Goal: Check status: Check status

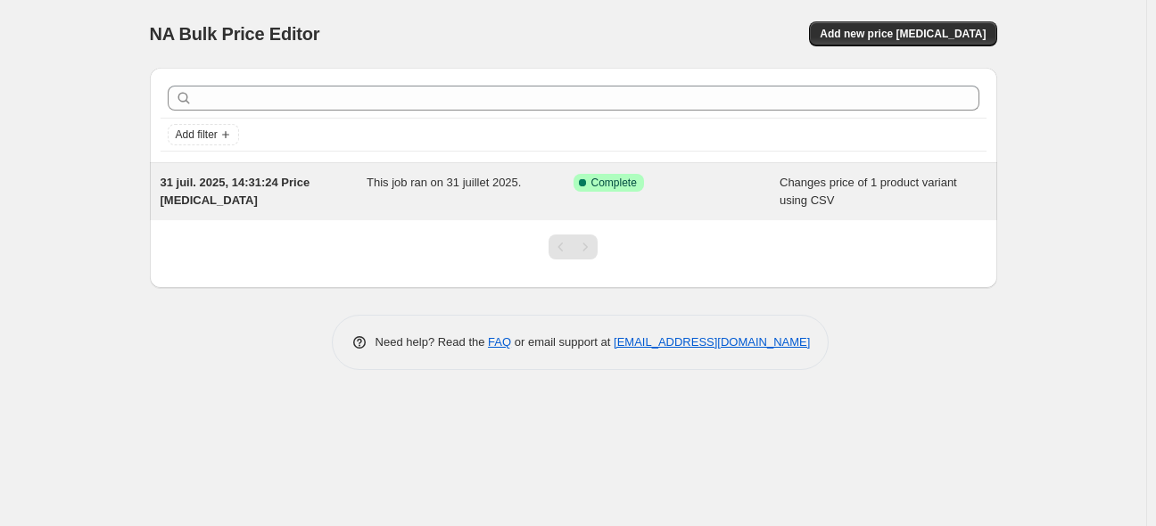
click at [264, 179] on span "31 juil. 2025, 14:31:24 Price [MEDICAL_DATA]" at bounding box center [236, 191] width 150 height 31
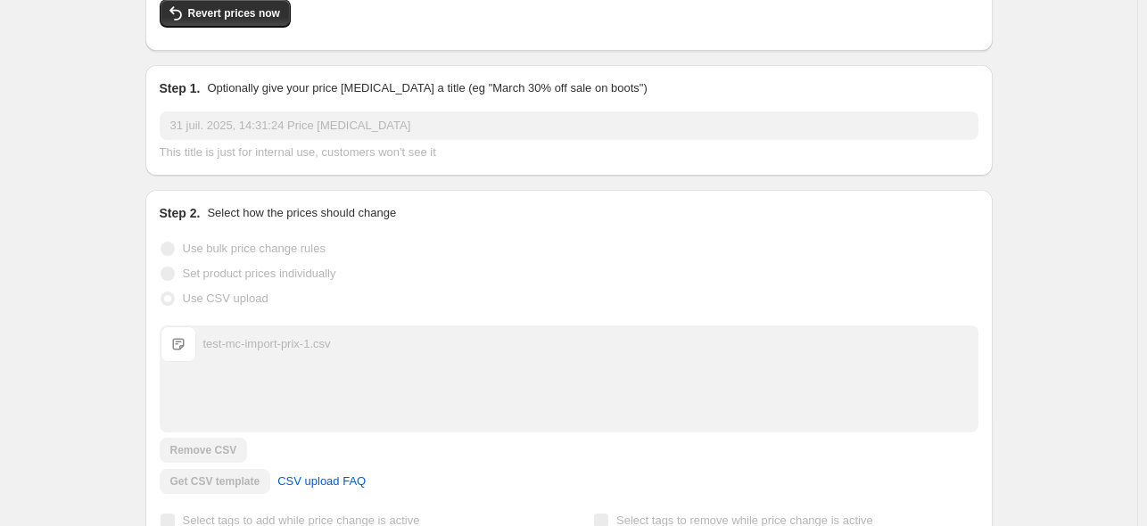
scroll to position [125, 0]
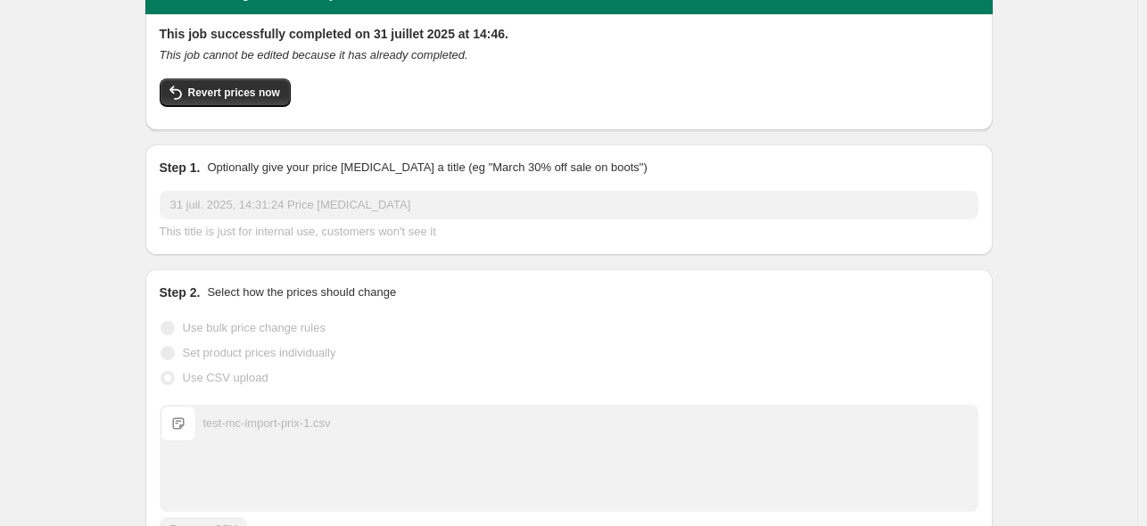
click at [1064, 301] on div "31 juil. 2025, 14:31:24 Price change job. This page is ready 31 juil. 2025, 14:…" at bounding box center [568, 470] width 1137 height 1191
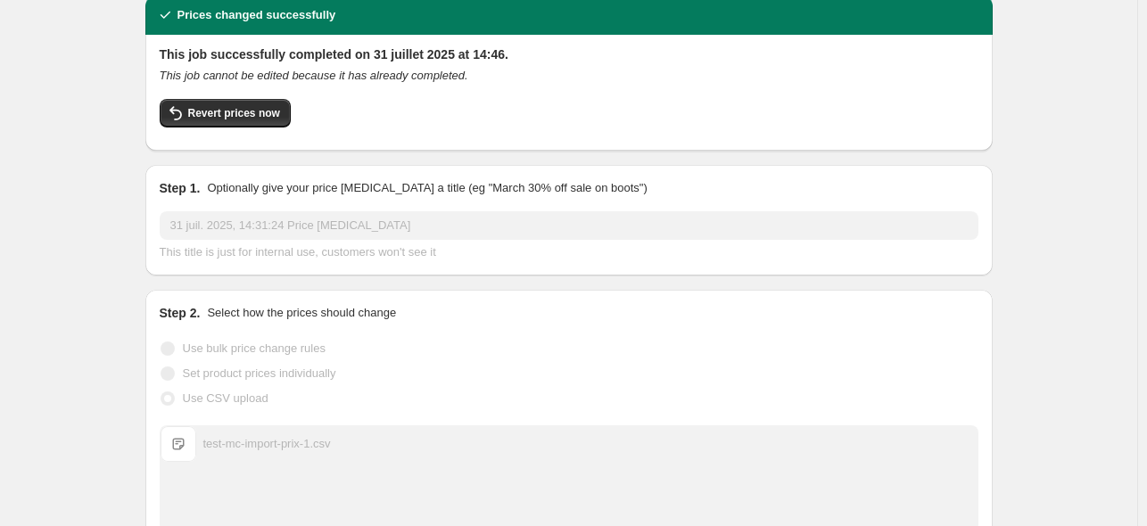
scroll to position [0, 0]
